Goal: Task Accomplishment & Management: Complete application form

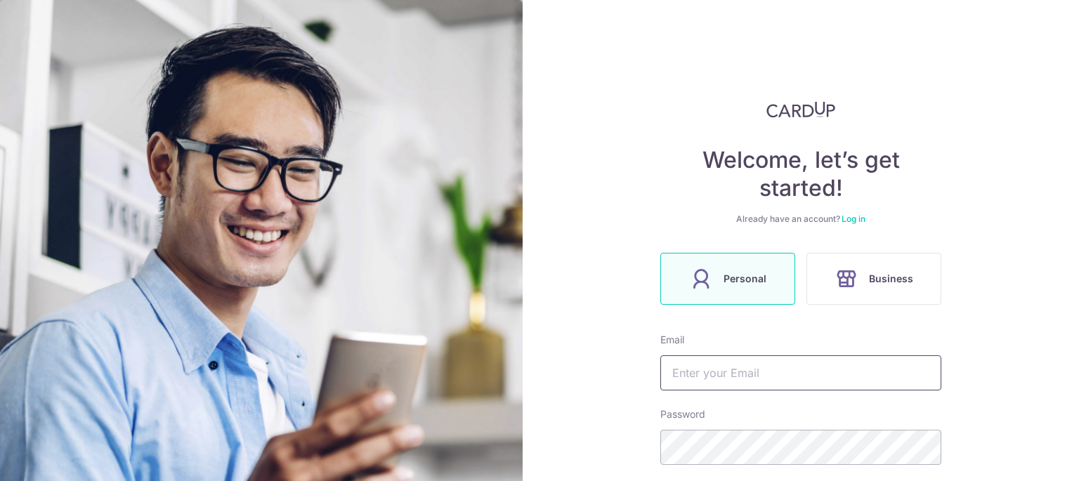
click at [743, 387] on input "text" at bounding box center [801, 373] width 281 height 35
type input "yeeguanwei1988@gmail.com"
click at [1051, 355] on div "Welcome, let’s get started! Already have an account? Log in Personal Business E…" at bounding box center [801, 240] width 557 height 481
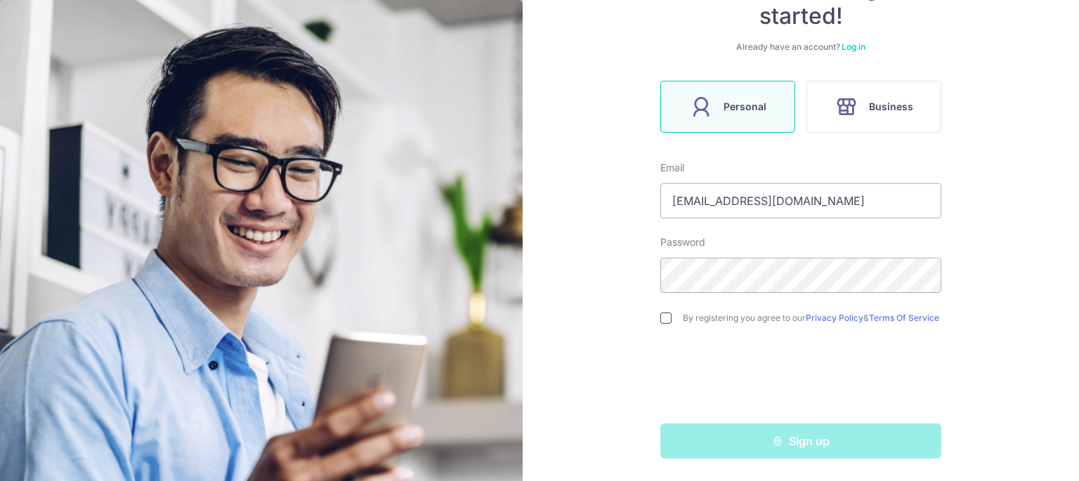
click at [663, 317] on input "checkbox" at bounding box center [666, 318] width 11 height 11
checkbox input "true"
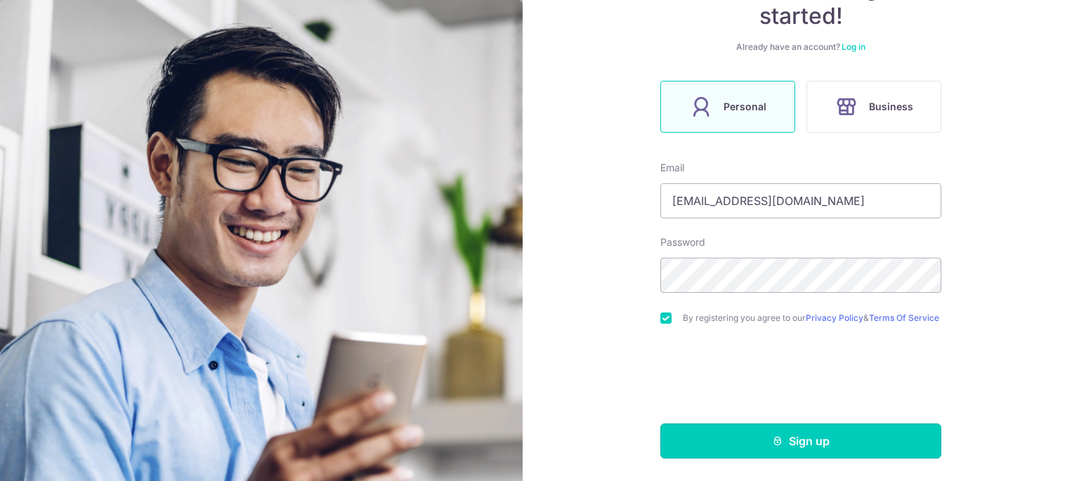
click at [752, 433] on button "Sign up" at bounding box center [801, 441] width 281 height 35
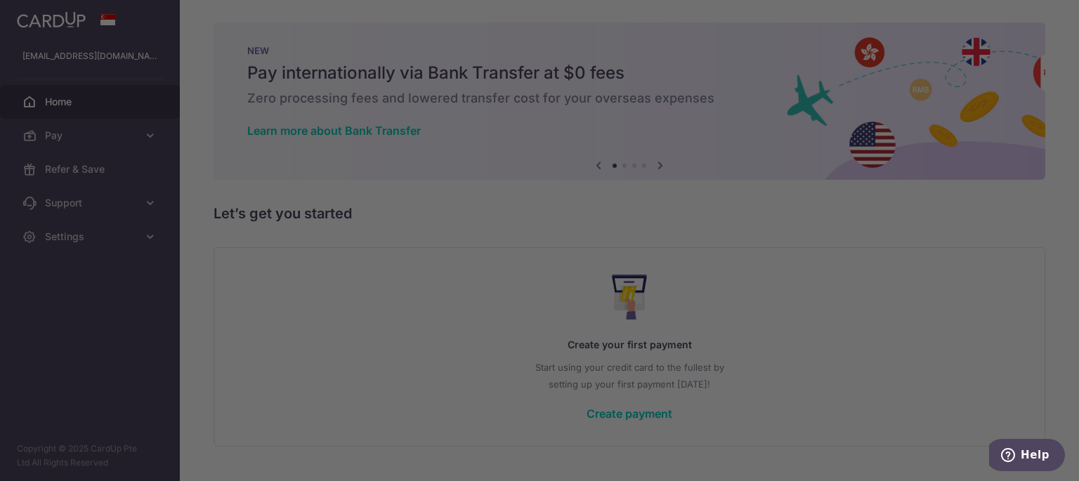
click at [807, 147] on div at bounding box center [545, 243] width 1090 height 486
click at [739, 39] on div at bounding box center [545, 243] width 1090 height 486
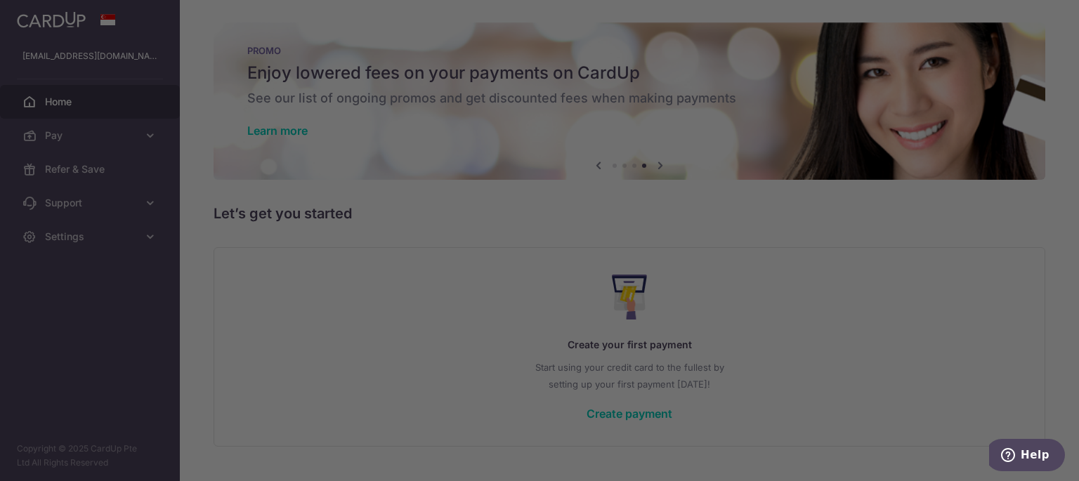
click at [788, 273] on div at bounding box center [545, 243] width 1090 height 486
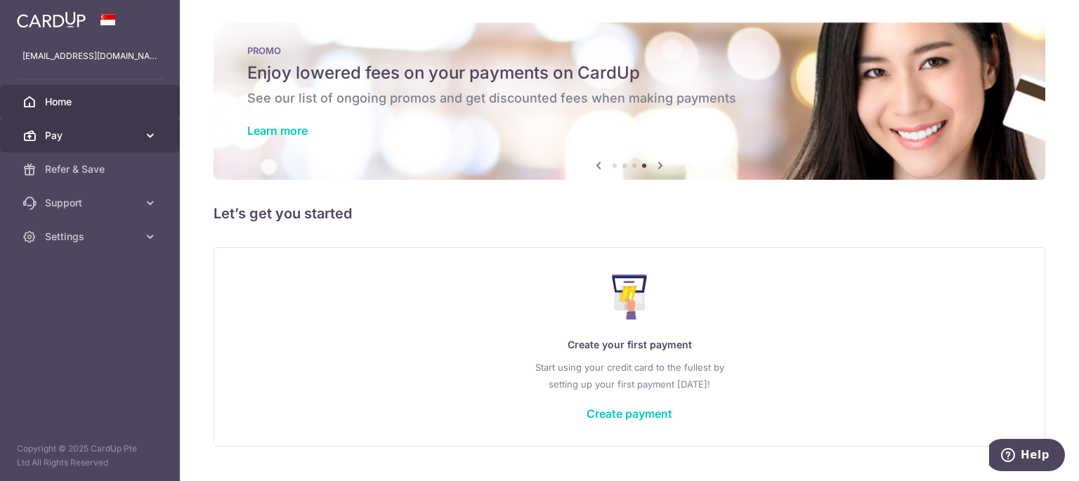
click at [150, 136] on icon at bounding box center [150, 136] width 14 height 14
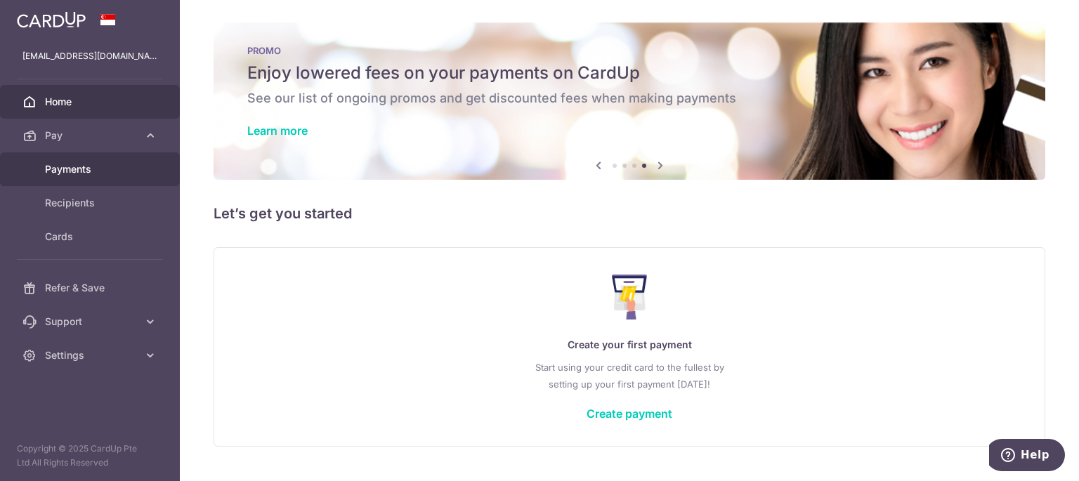
click at [70, 168] on span "Payments" at bounding box center [91, 169] width 93 height 14
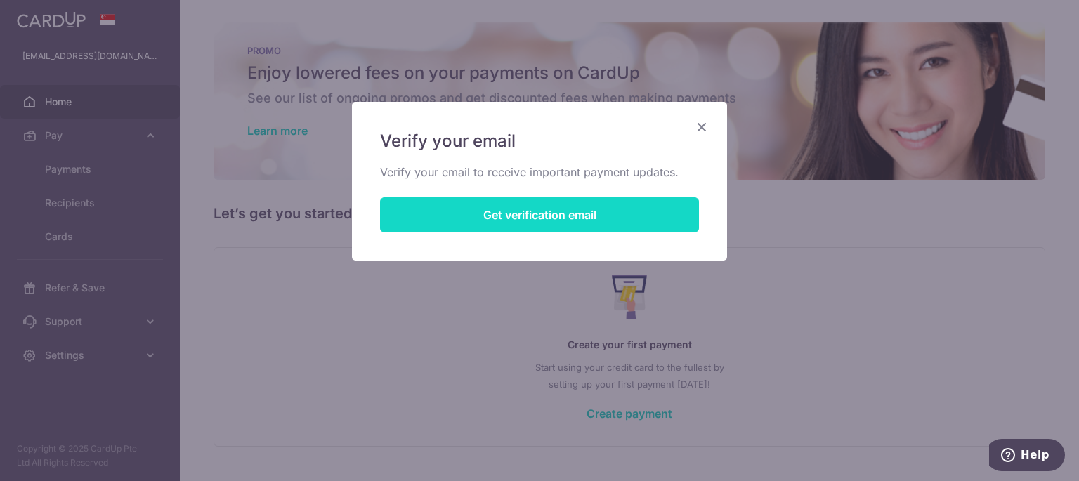
click at [612, 212] on button "Get verification email" at bounding box center [539, 214] width 319 height 35
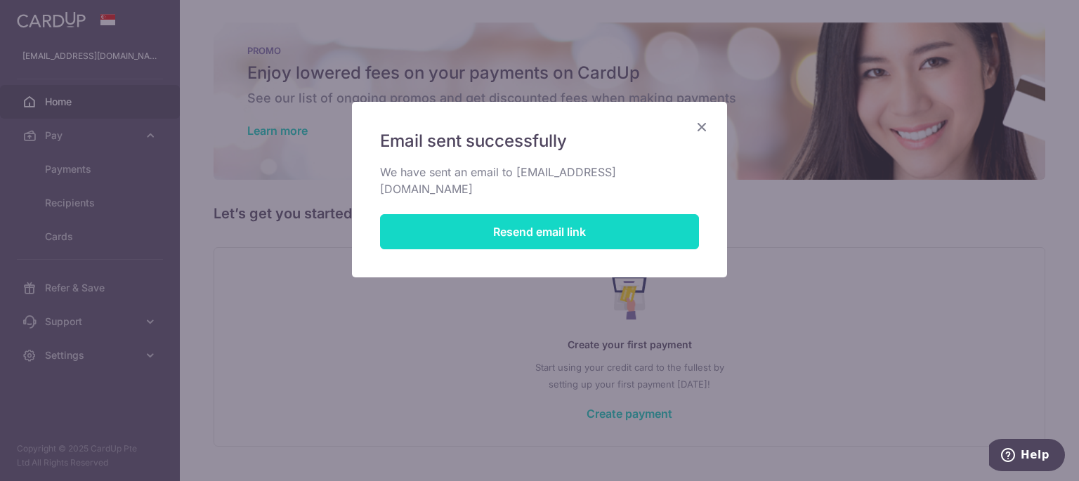
click at [632, 224] on button "Resend email link" at bounding box center [539, 231] width 319 height 35
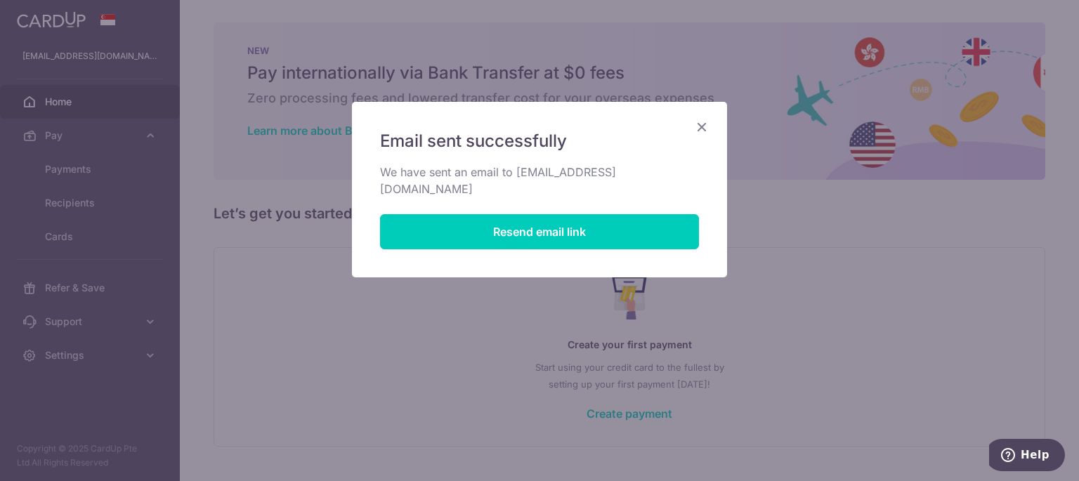
click at [704, 126] on icon "Close" at bounding box center [702, 127] width 17 height 18
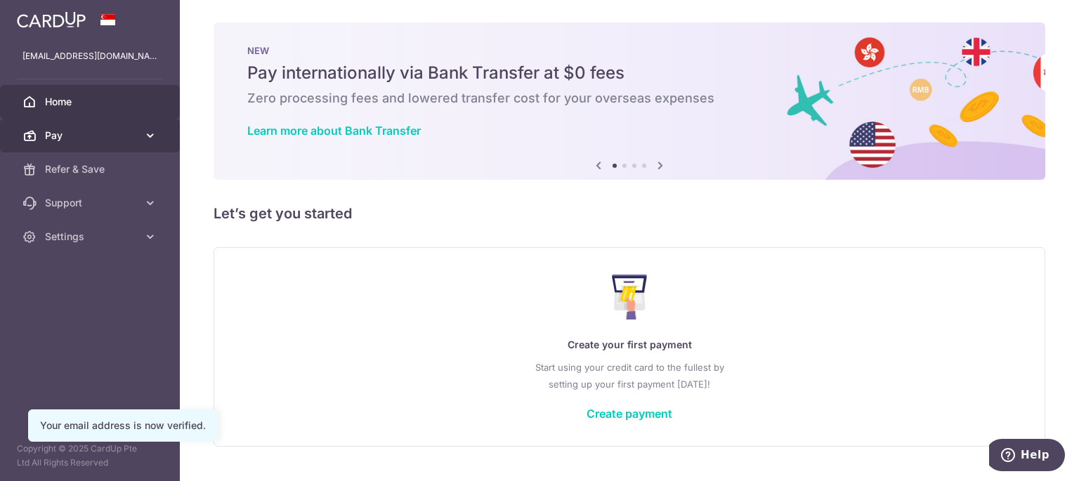
click at [141, 145] on link "Pay" at bounding box center [90, 136] width 180 height 34
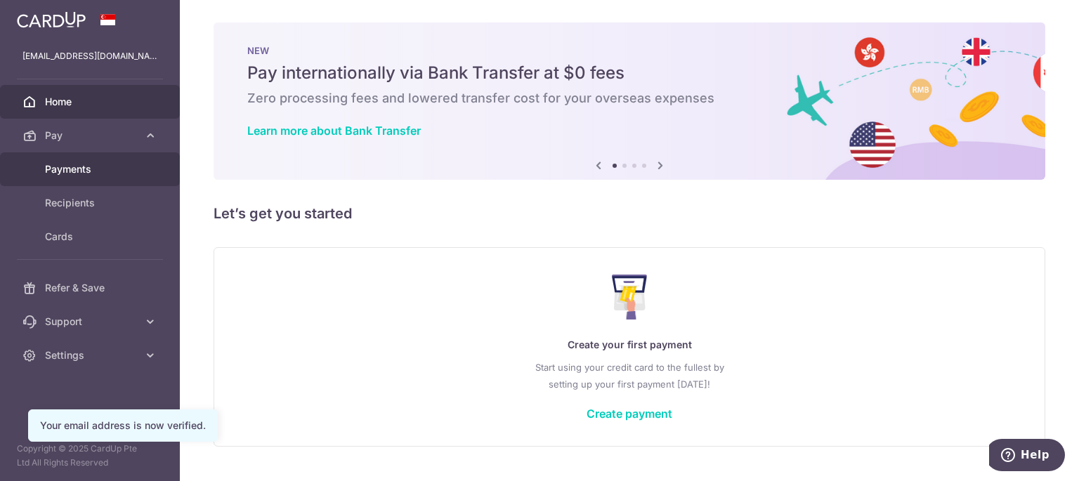
click at [114, 162] on span "Payments" at bounding box center [91, 169] width 93 height 14
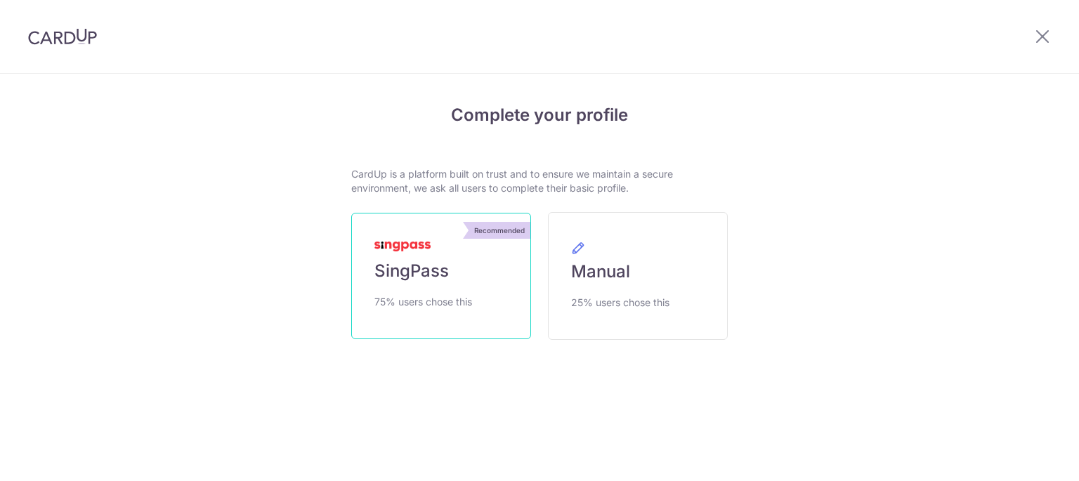
click at [450, 258] on link "Recommended SingPass 75% users chose this" at bounding box center [441, 276] width 180 height 126
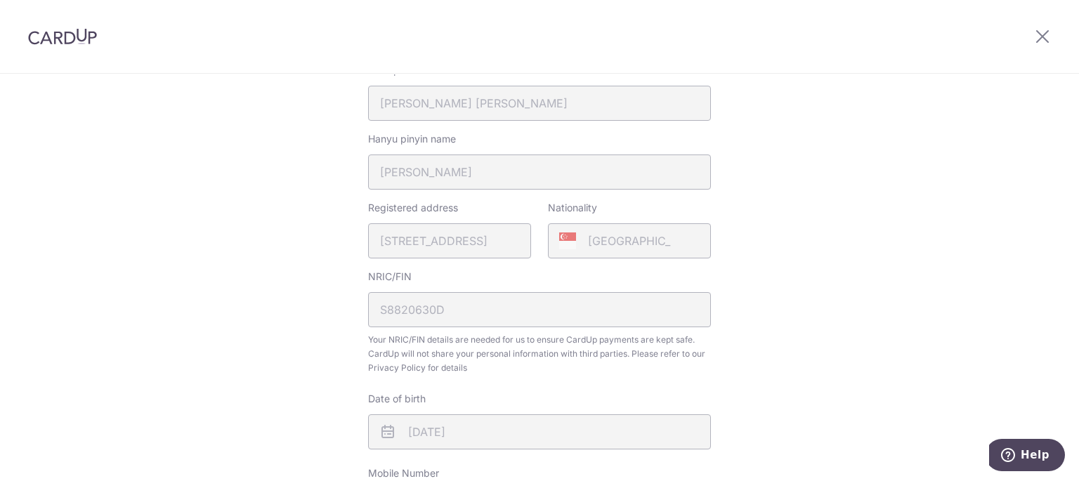
scroll to position [616, 0]
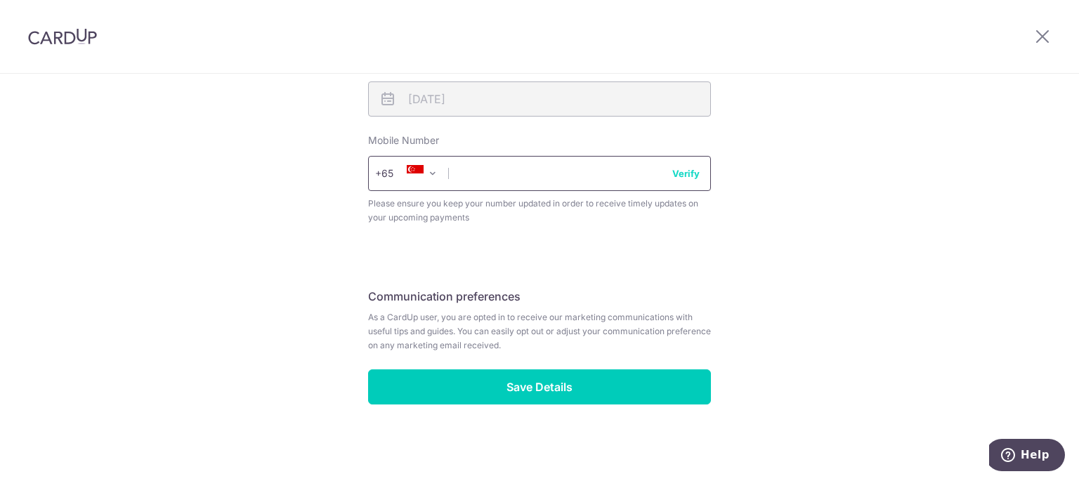
click at [556, 174] on input "text" at bounding box center [539, 173] width 343 height 35
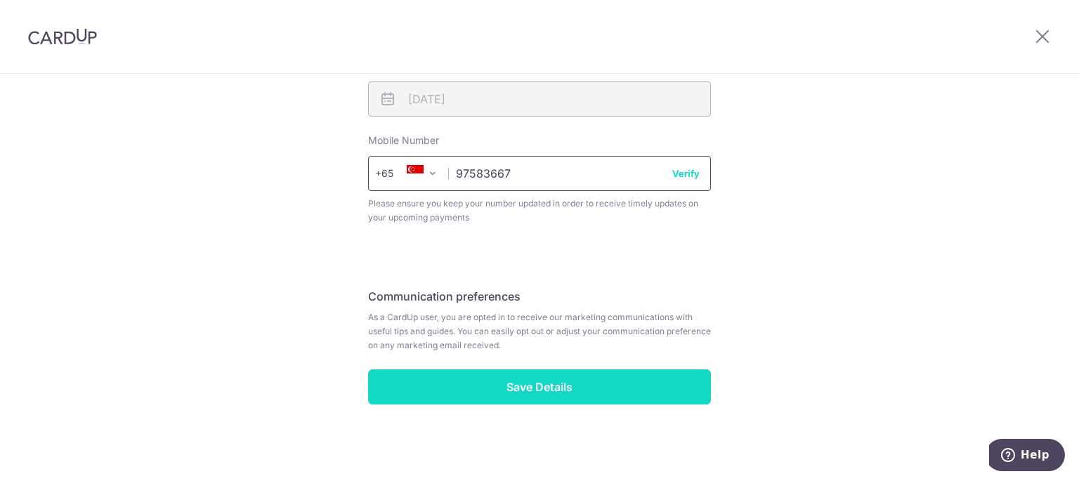
type input "97583667"
click at [564, 385] on input "Save Details" at bounding box center [539, 387] width 343 height 35
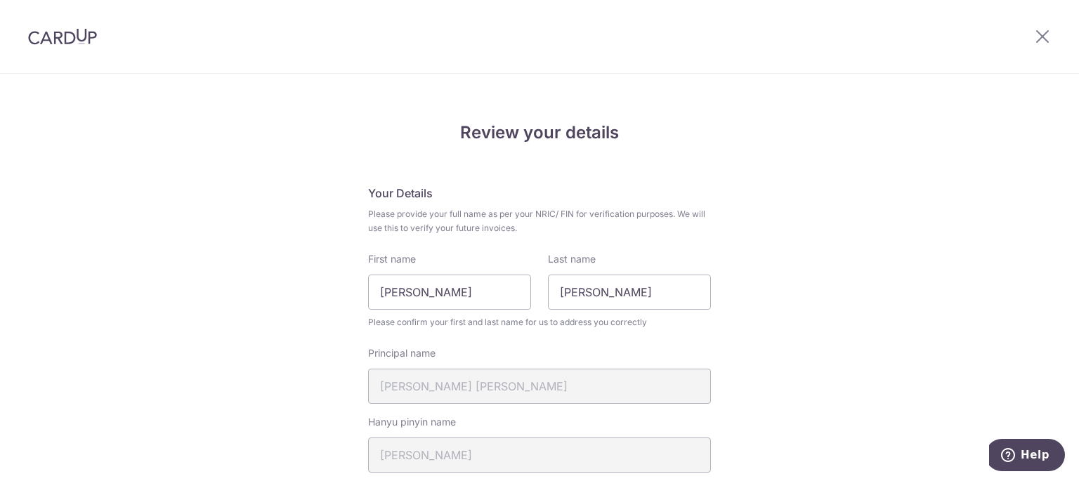
scroll to position [636, 0]
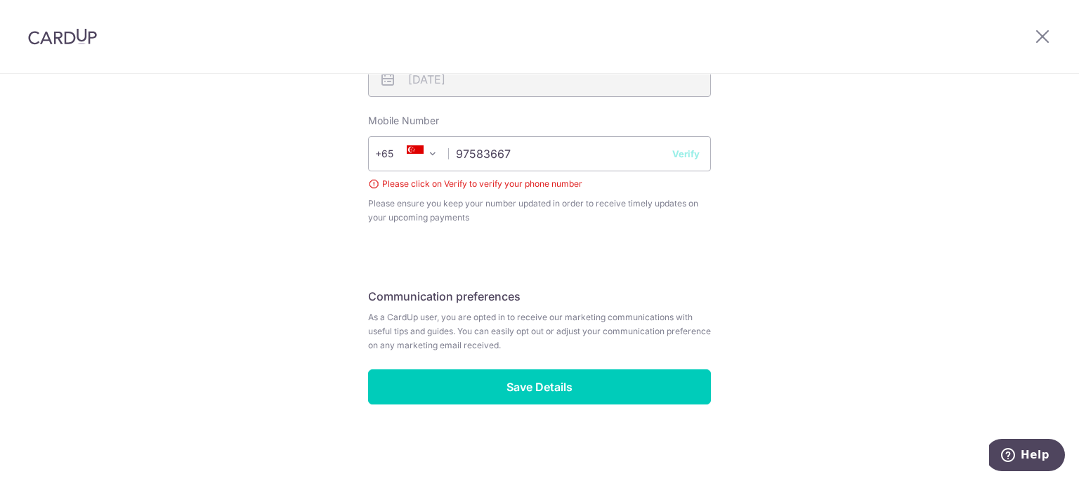
click at [693, 149] on button "Verify" at bounding box center [686, 154] width 27 height 14
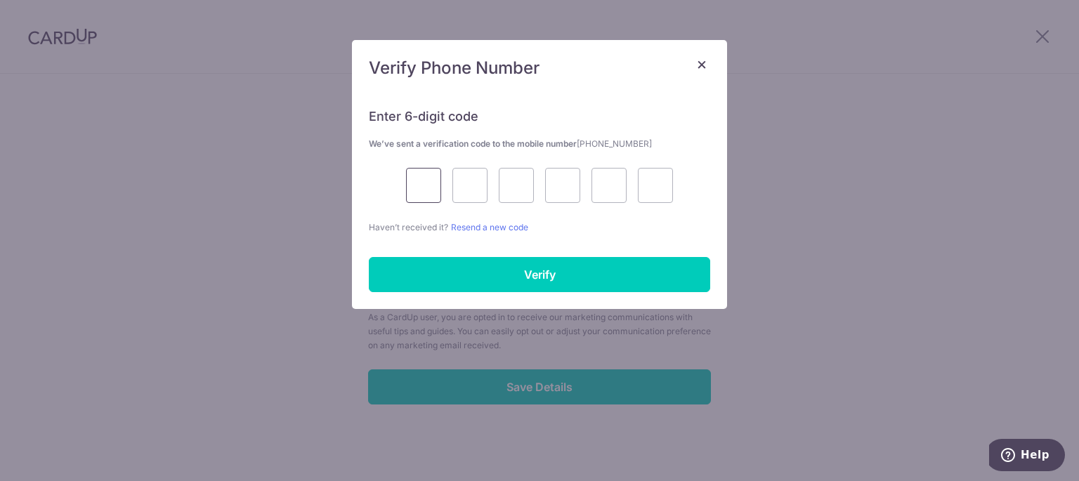
click at [422, 188] on input "text" at bounding box center [423, 185] width 35 height 35
type input "9"
type input "6"
type input "8"
type input "0"
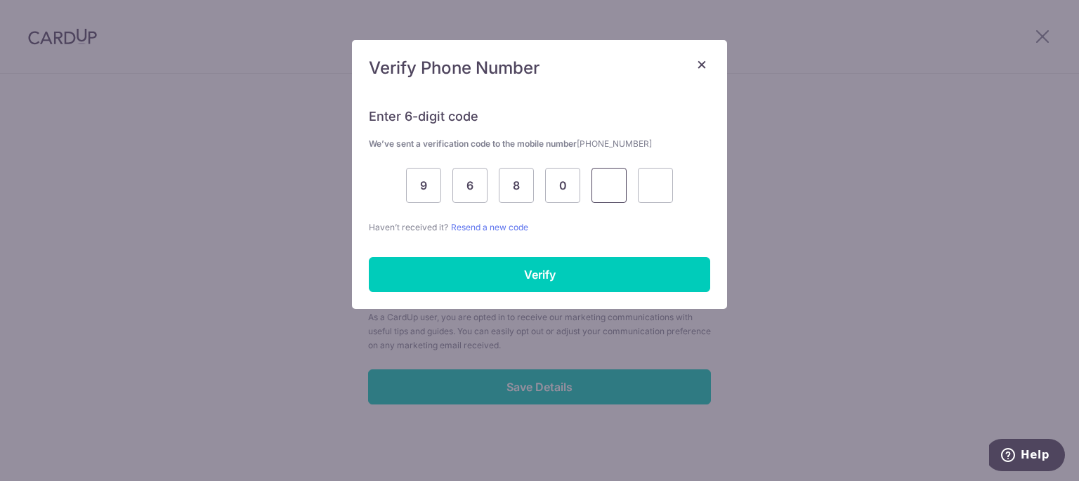
type input "7"
type input "1"
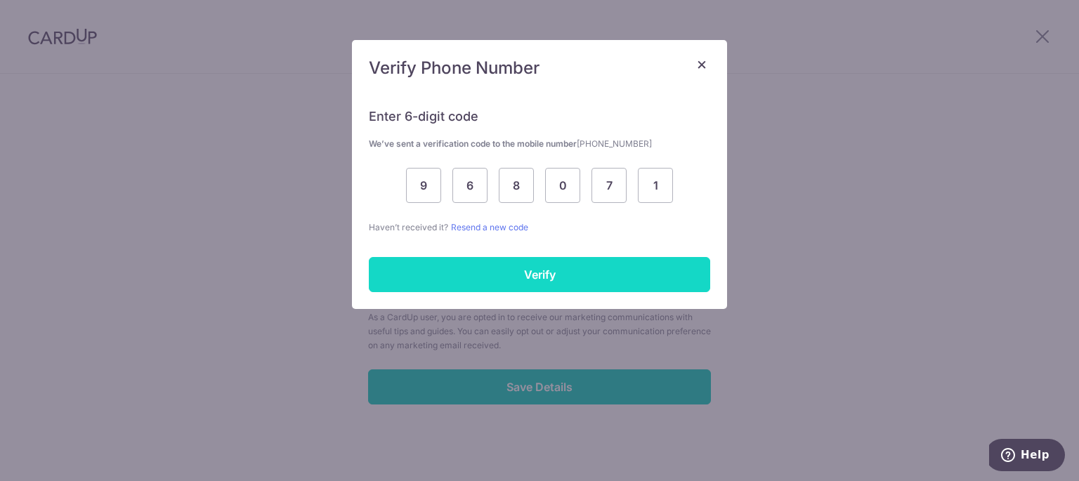
click at [431, 265] on input "Verify" at bounding box center [540, 274] width 342 height 35
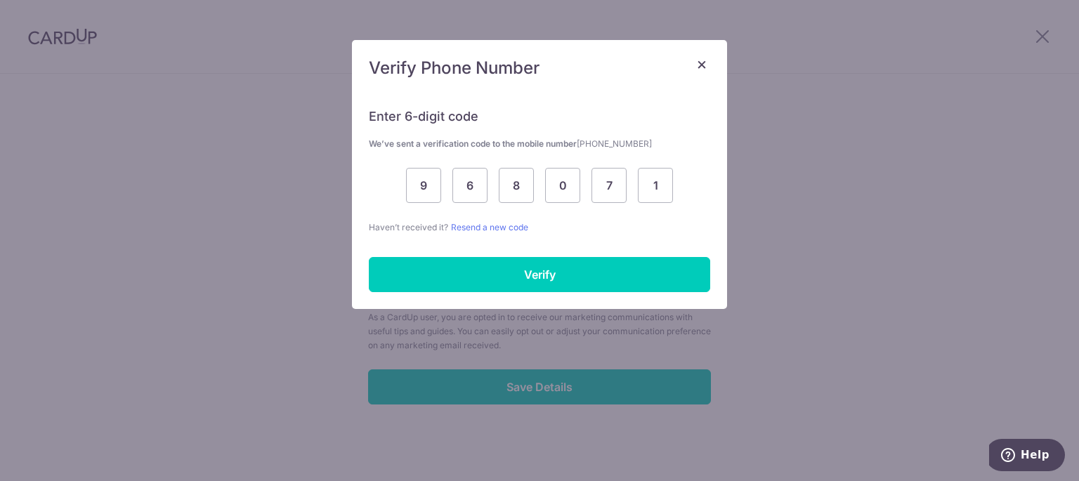
scroll to position [616, 0]
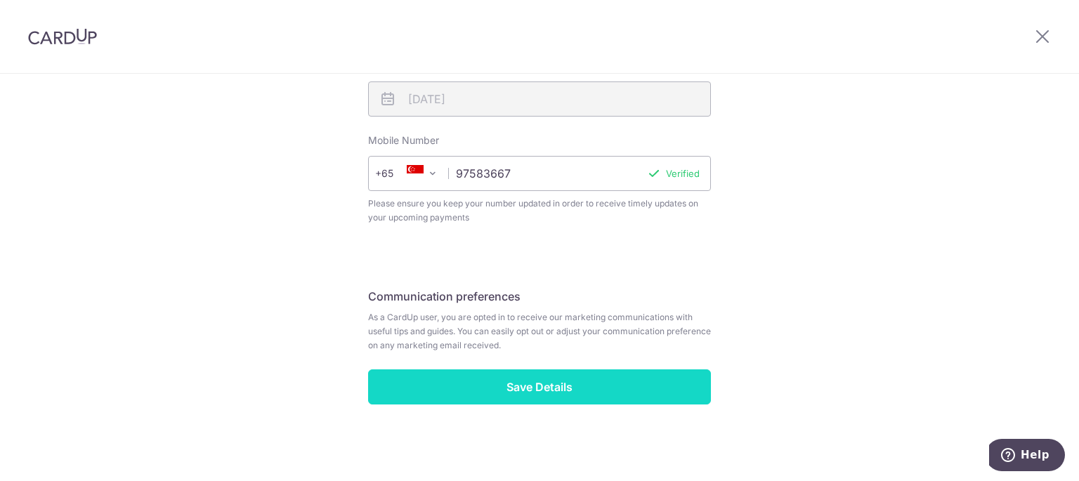
click at [564, 386] on input "Save Details" at bounding box center [539, 387] width 343 height 35
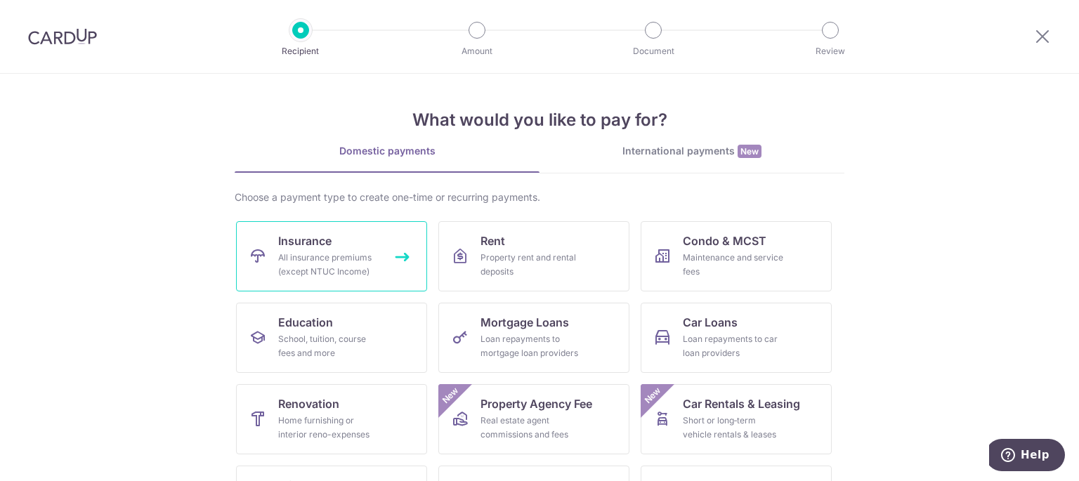
click at [326, 233] on span "Insurance" at bounding box center [304, 241] width 53 height 17
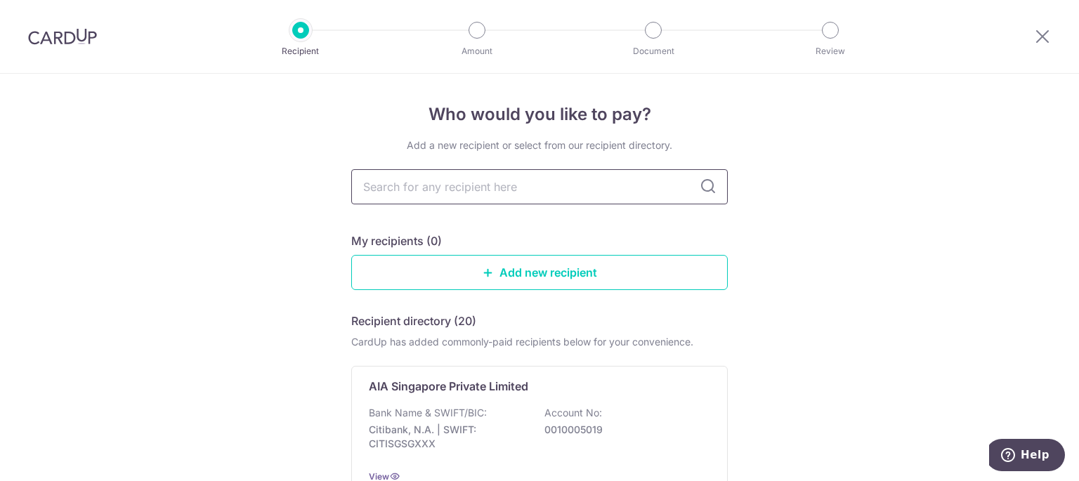
click at [461, 170] on input "text" at bounding box center [539, 186] width 377 height 35
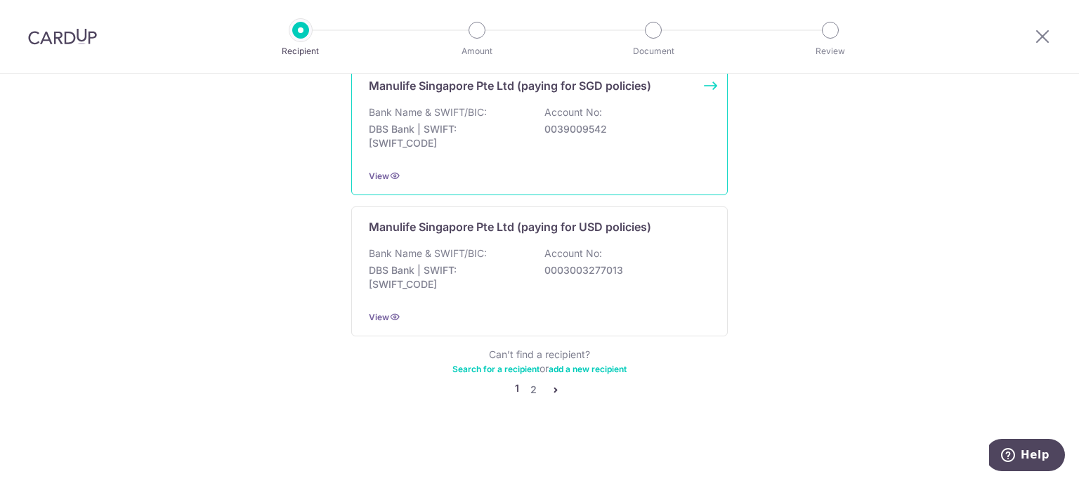
scroll to position [1510, 0]
click at [530, 389] on link "2" at bounding box center [533, 390] width 17 height 17
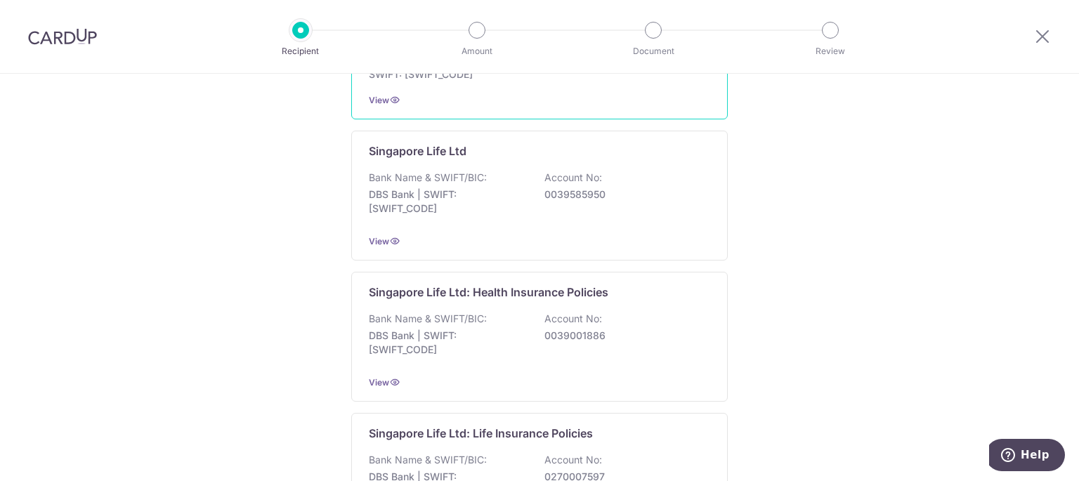
scroll to position [354, 0]
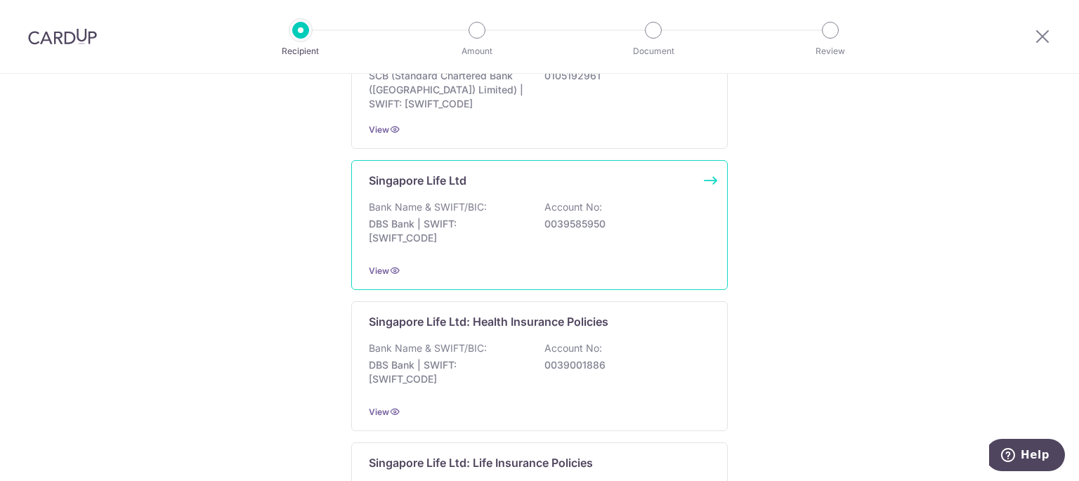
click at [507, 206] on div "Singapore Life Ltd Bank Name & SWIFT/BIC: DBS Bank | SWIFT: DBSSSGSGXXX Account…" at bounding box center [539, 225] width 377 height 130
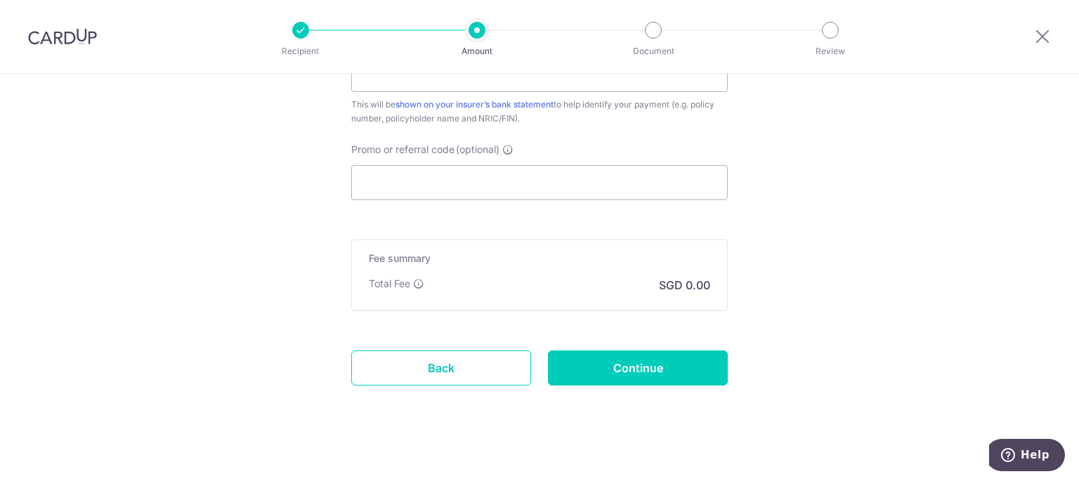
scroll to position [862, 0]
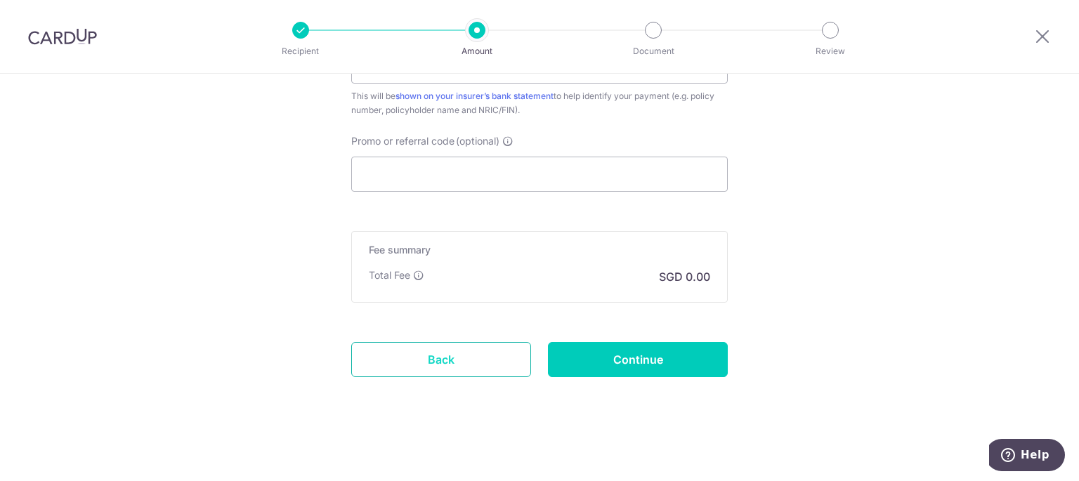
click at [402, 352] on link "Back" at bounding box center [441, 359] width 180 height 35
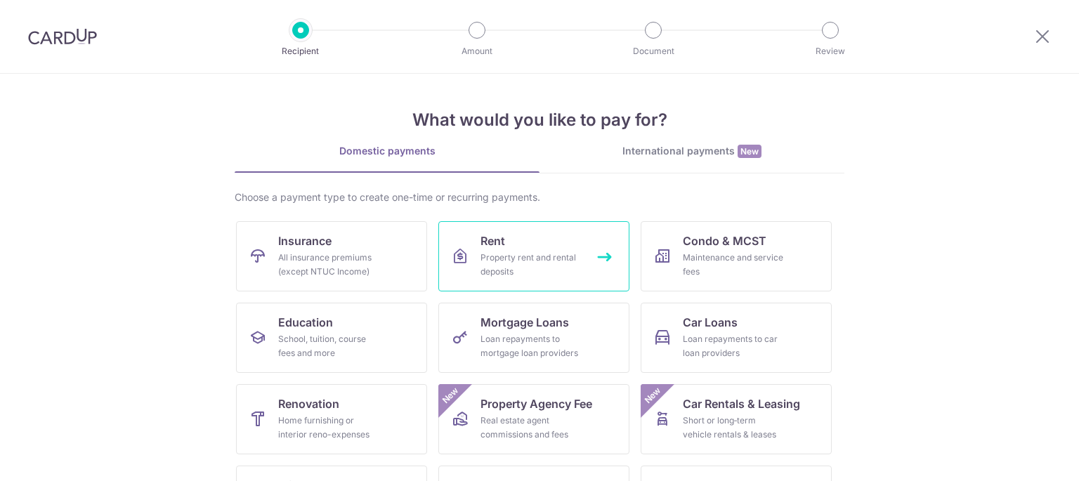
click at [569, 265] on div "Property rent and rental deposits" at bounding box center [531, 265] width 101 height 28
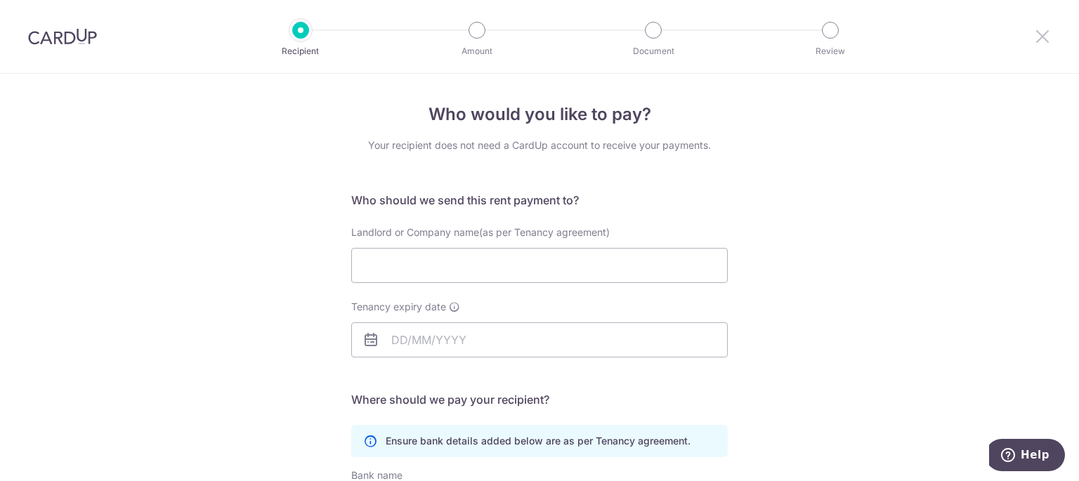
click at [1044, 42] on icon at bounding box center [1042, 36] width 17 height 18
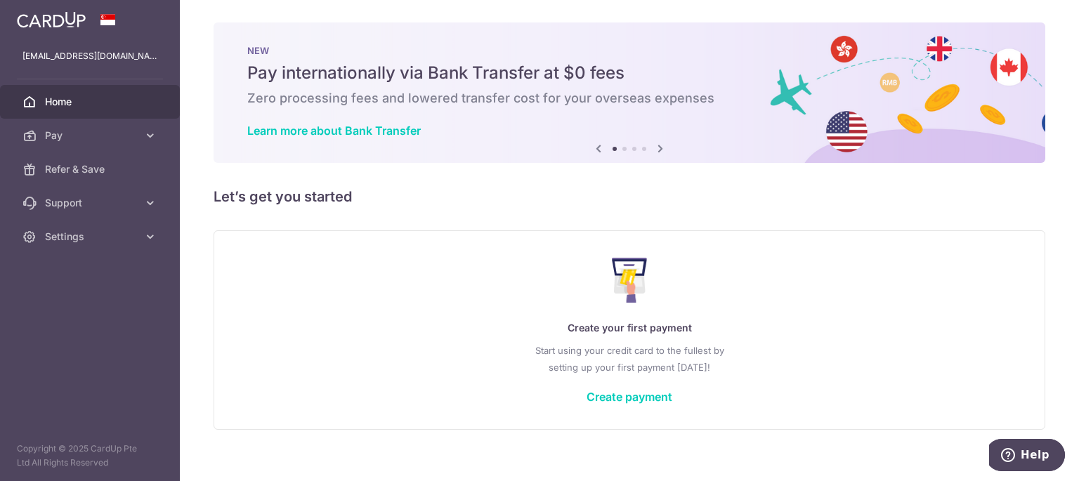
scroll to position [15, 0]
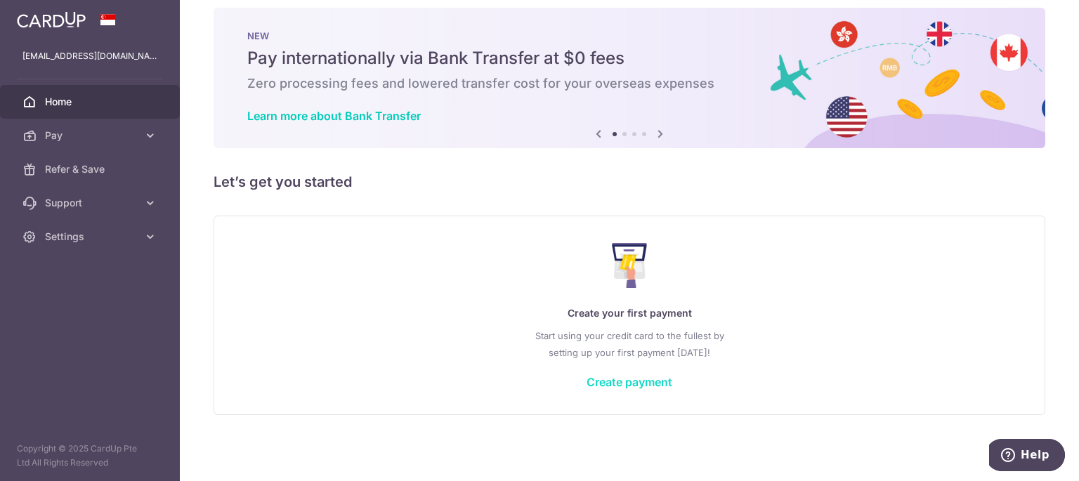
click at [642, 381] on link "Create payment" at bounding box center [630, 382] width 86 height 14
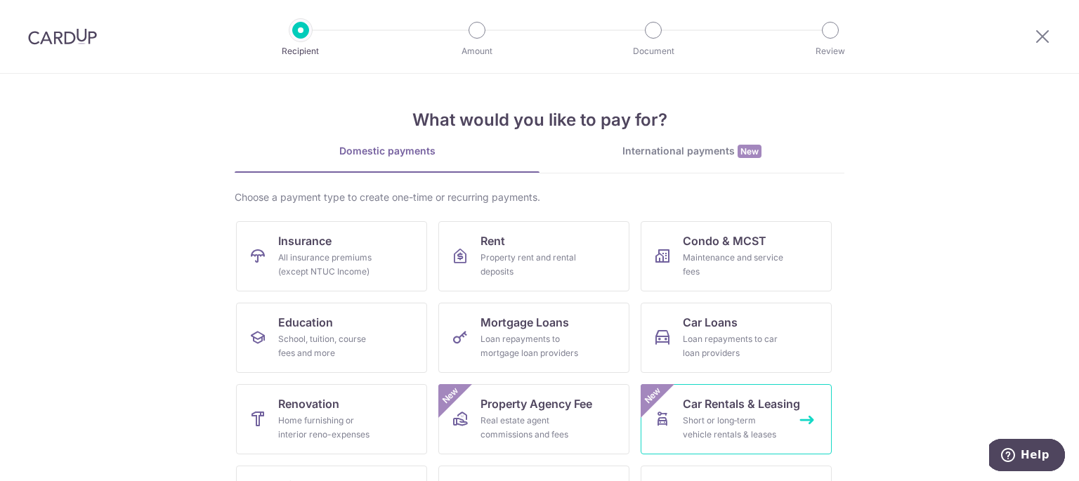
scroll to position [141, 0]
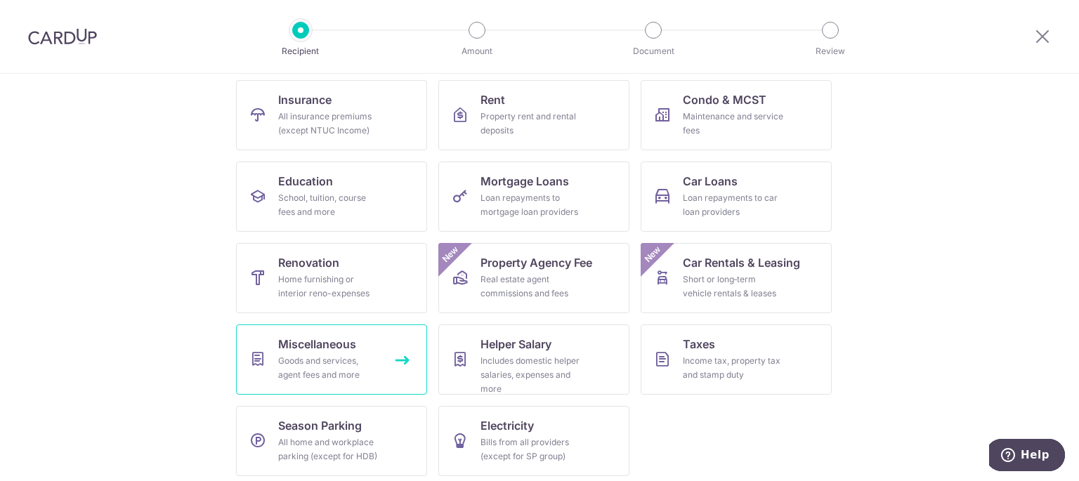
click at [345, 364] on div "Goods and services, agent fees and more" at bounding box center [328, 368] width 101 height 28
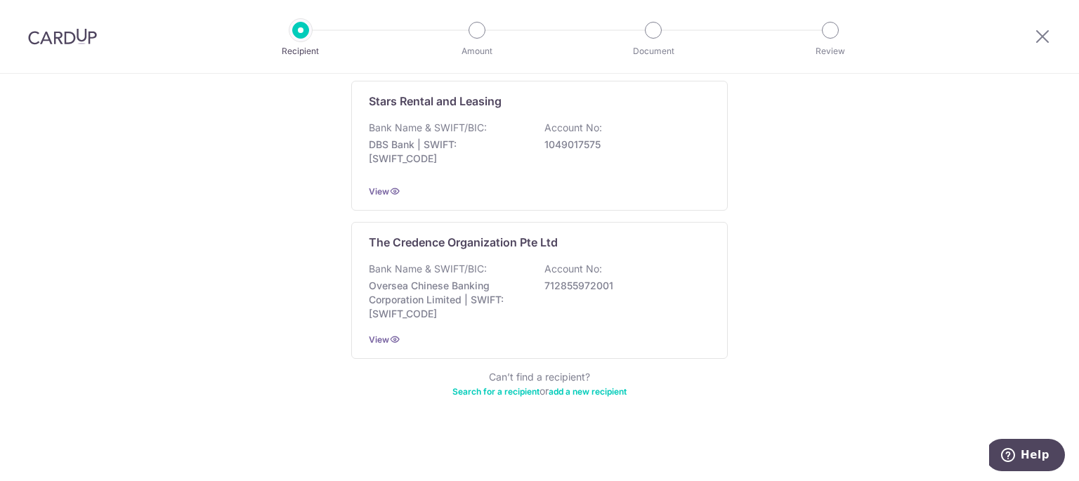
scroll to position [537, 0]
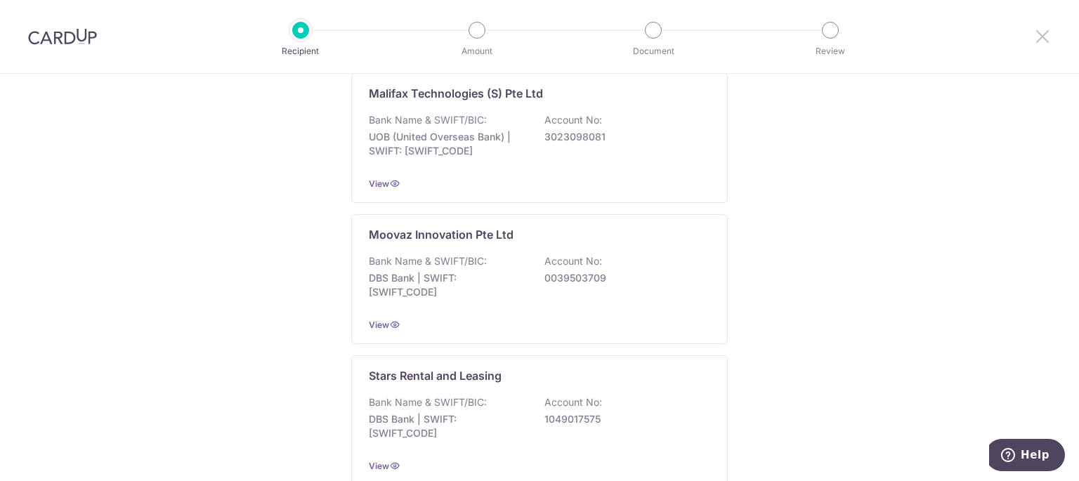
click at [1043, 30] on icon at bounding box center [1042, 36] width 17 height 18
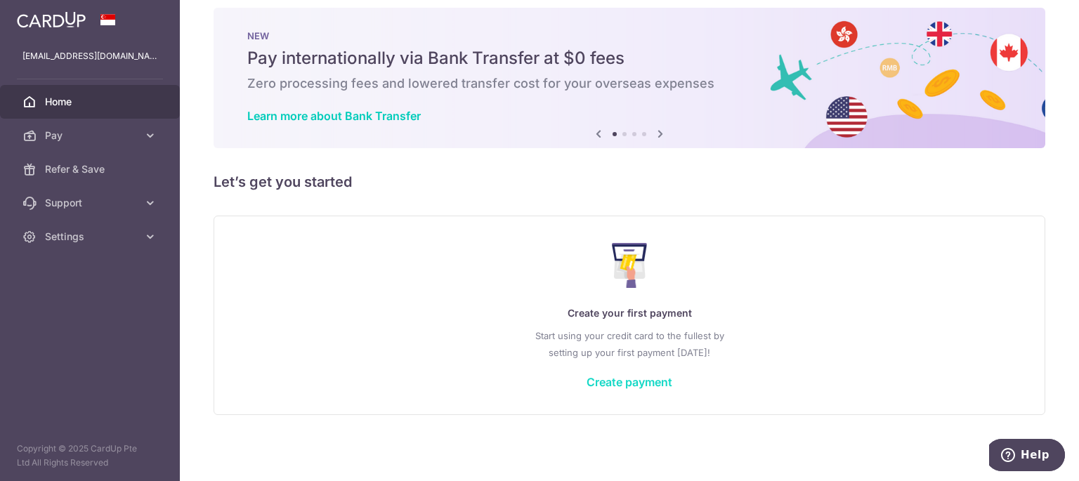
click at [642, 384] on link "Create payment" at bounding box center [630, 382] width 86 height 14
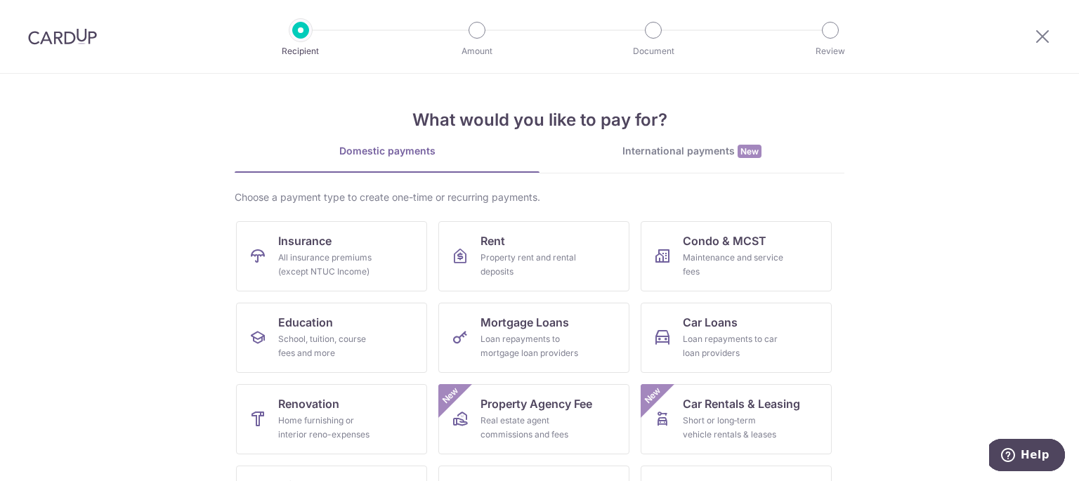
click at [1047, 28] on div at bounding box center [1042, 36] width 73 height 73
click at [1041, 37] on icon at bounding box center [1042, 36] width 17 height 18
